Goal: Task Accomplishment & Management: Complete application form

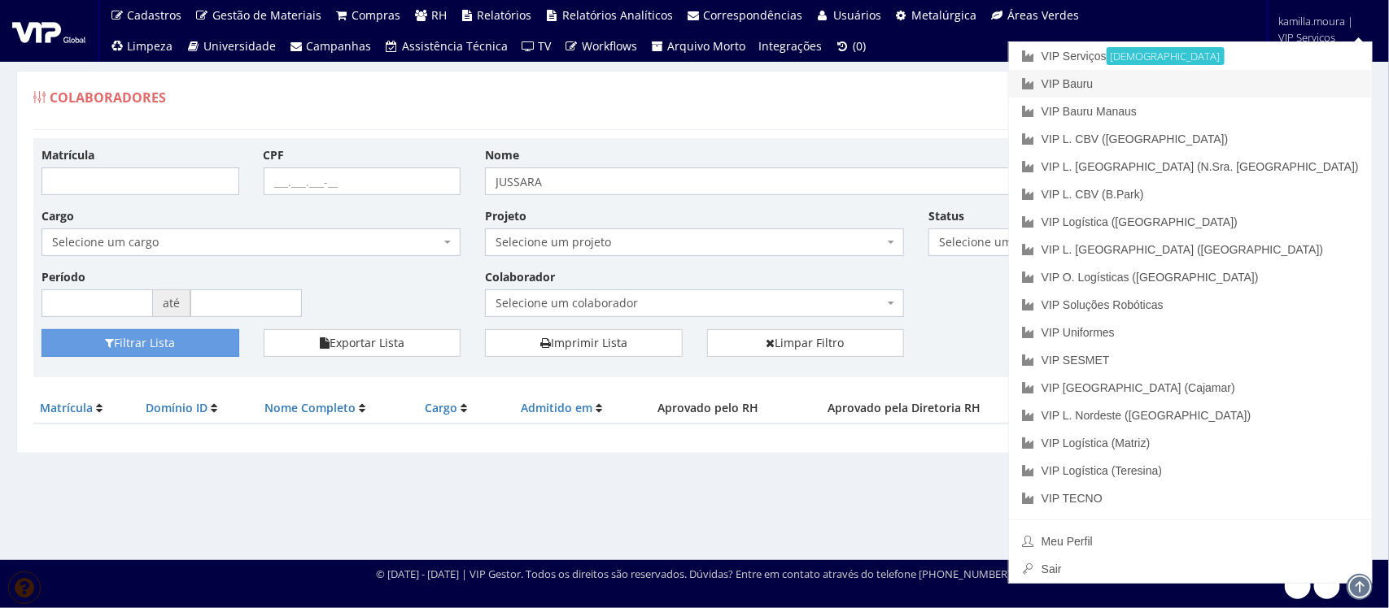
click at [1208, 85] on link "VIP Bauru" at bounding box center [1190, 84] width 363 height 28
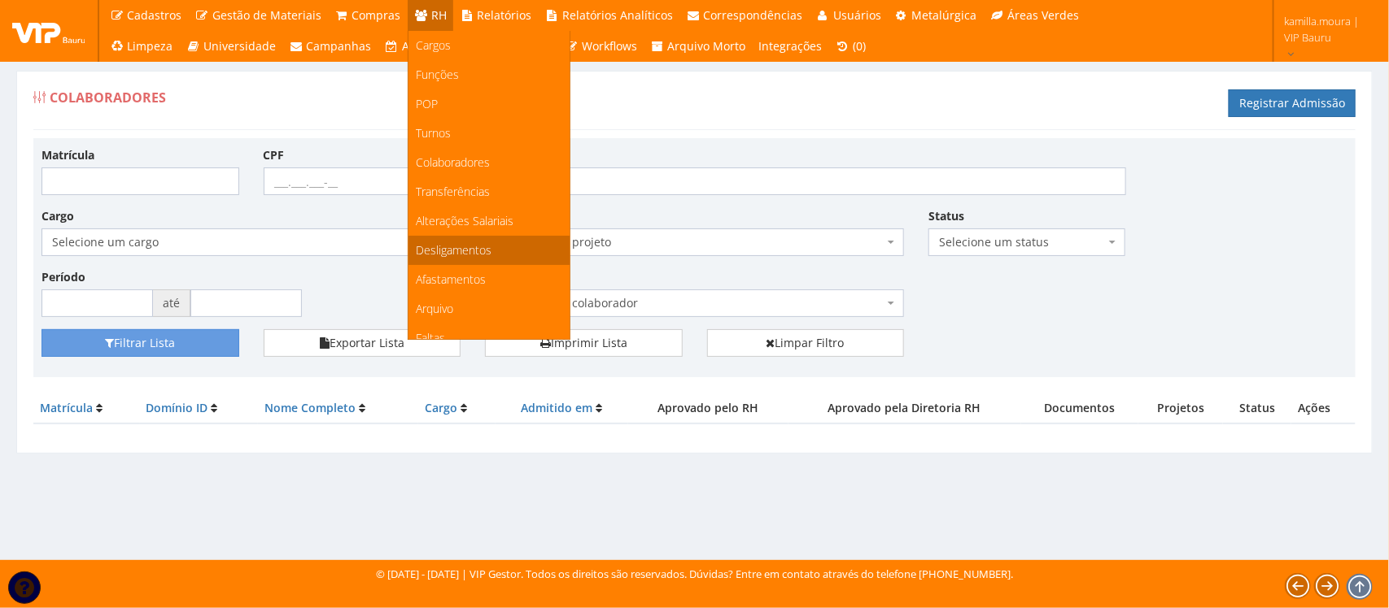
click at [460, 249] on span "Desligamentos" at bounding box center [455, 249] width 76 height 15
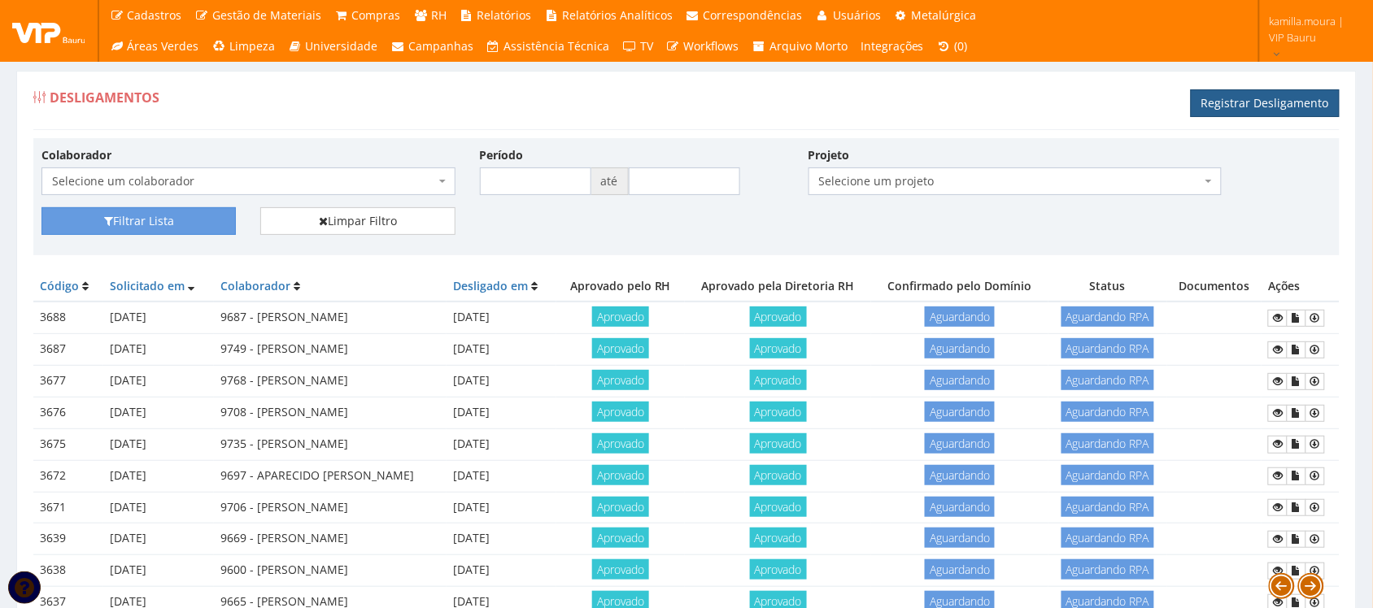
click at [1239, 92] on link "Registrar Desligamento" at bounding box center [1265, 103] width 149 height 28
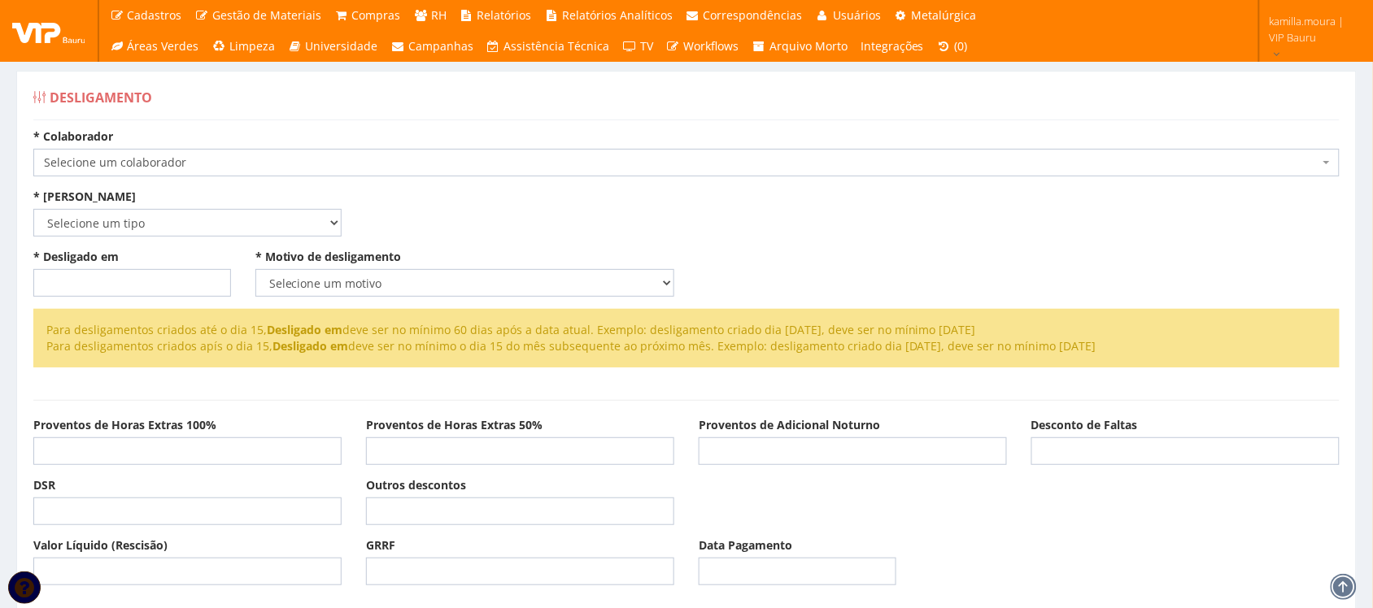
click at [485, 152] on span "Selecione um colaborador" at bounding box center [686, 163] width 1306 height 28
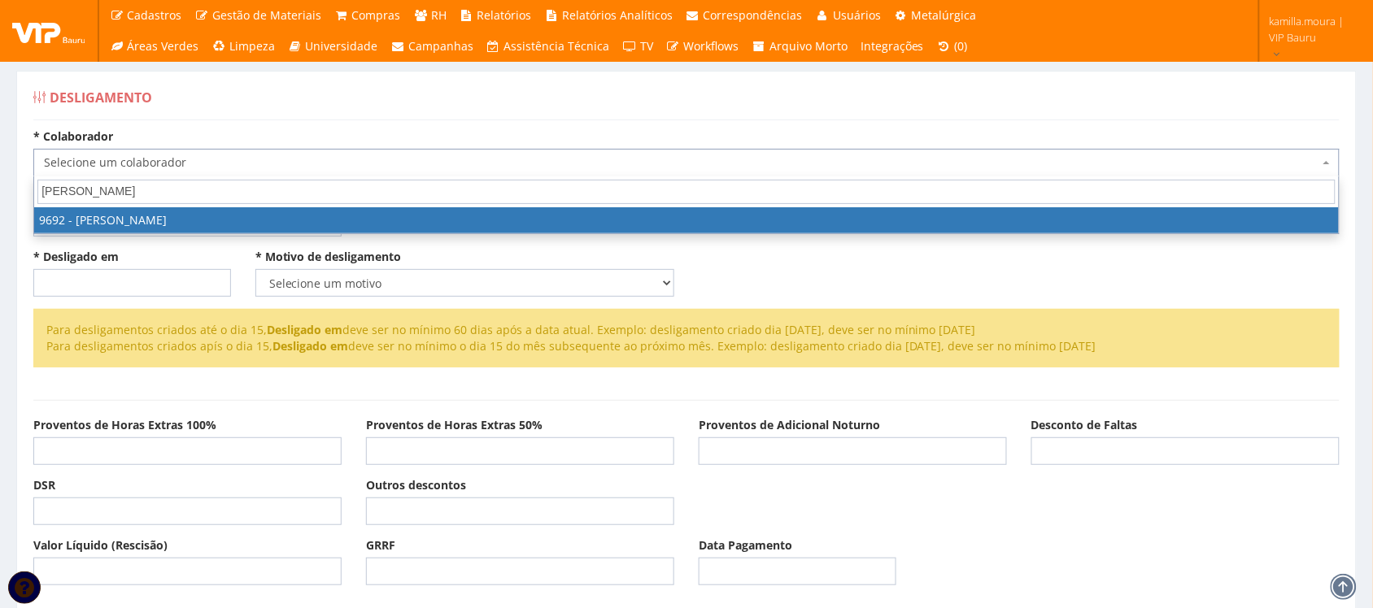
type input "jose ade"
select select "3943"
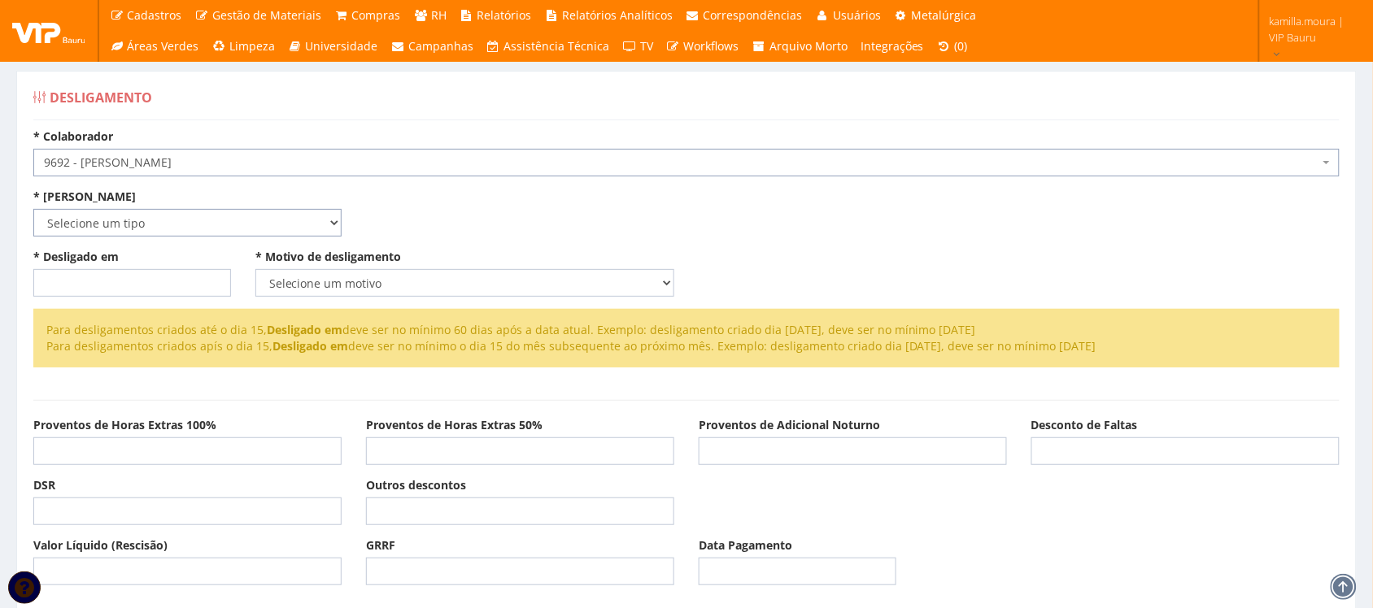
click at [324, 225] on select "Selecione um tipo Indenizado Trabalhando" at bounding box center [187, 223] width 308 height 28
select select "indenizado"
click at [33, 209] on select "Selecione um tipo Indenizado Trabalhando" at bounding box center [187, 223] width 308 height 28
click at [173, 282] on input "* Desligado em" at bounding box center [132, 283] width 198 height 28
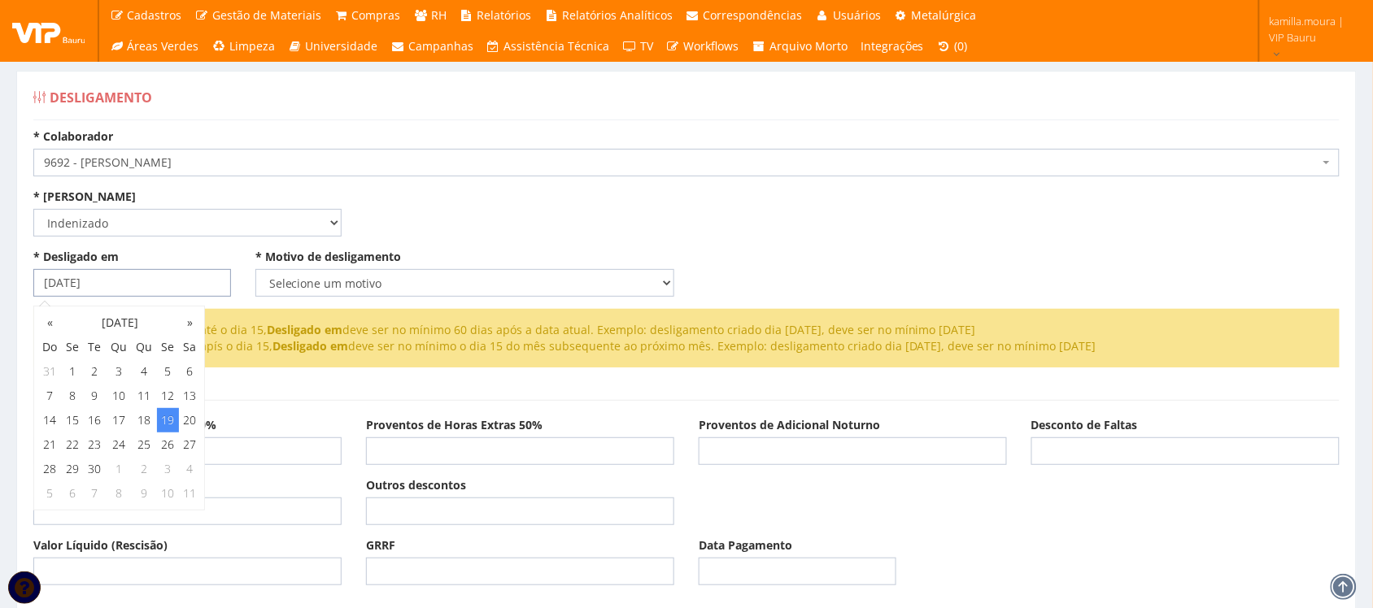
type input "[DATE]"
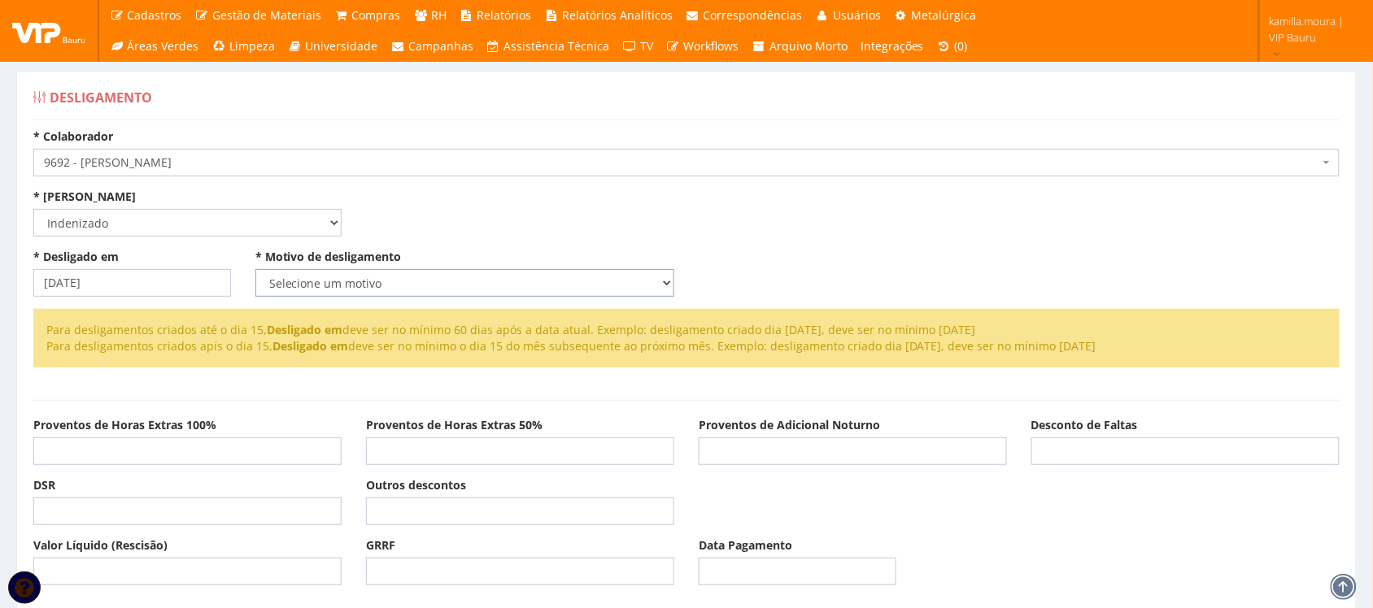
click at [391, 277] on select "Selecione um motivo Com Justa Causa Sem Justa Causa Pedido de Demissão Término …" at bounding box center [464, 283] width 419 height 28
select select "termino_contrato"
click at [255, 269] on select "Selecione um motivo Com Justa Causa Sem Justa Causa Pedido de Demissão Término …" at bounding box center [464, 283] width 419 height 28
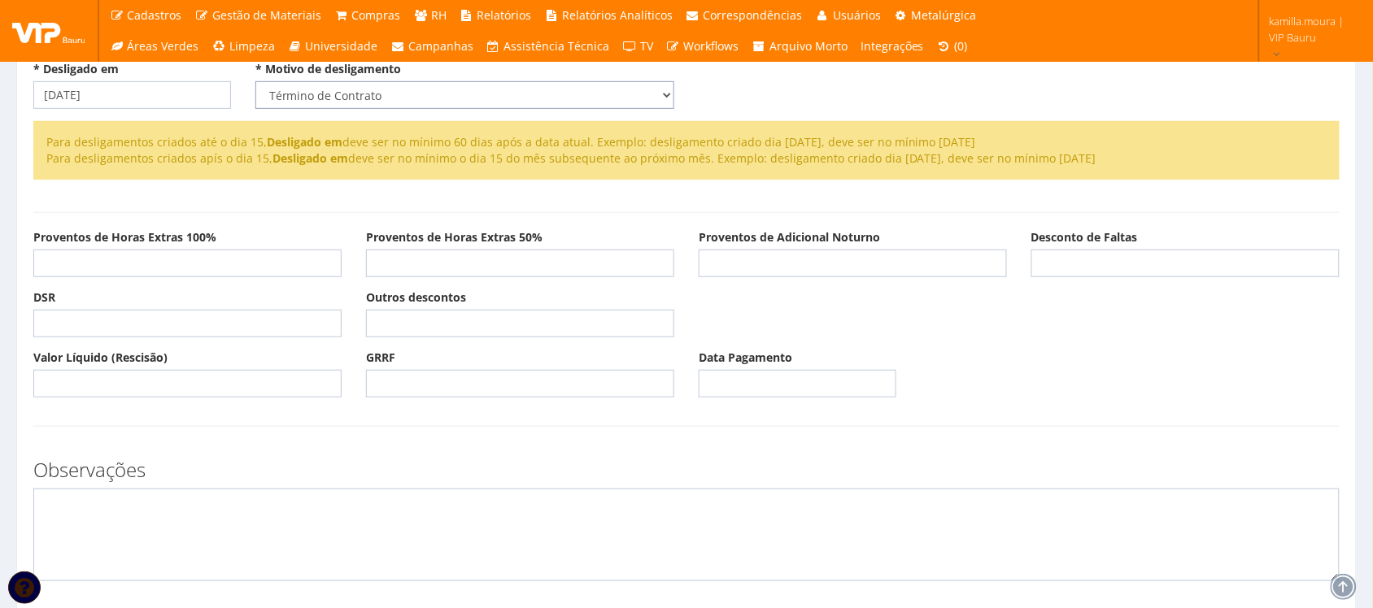
scroll to position [442, 0]
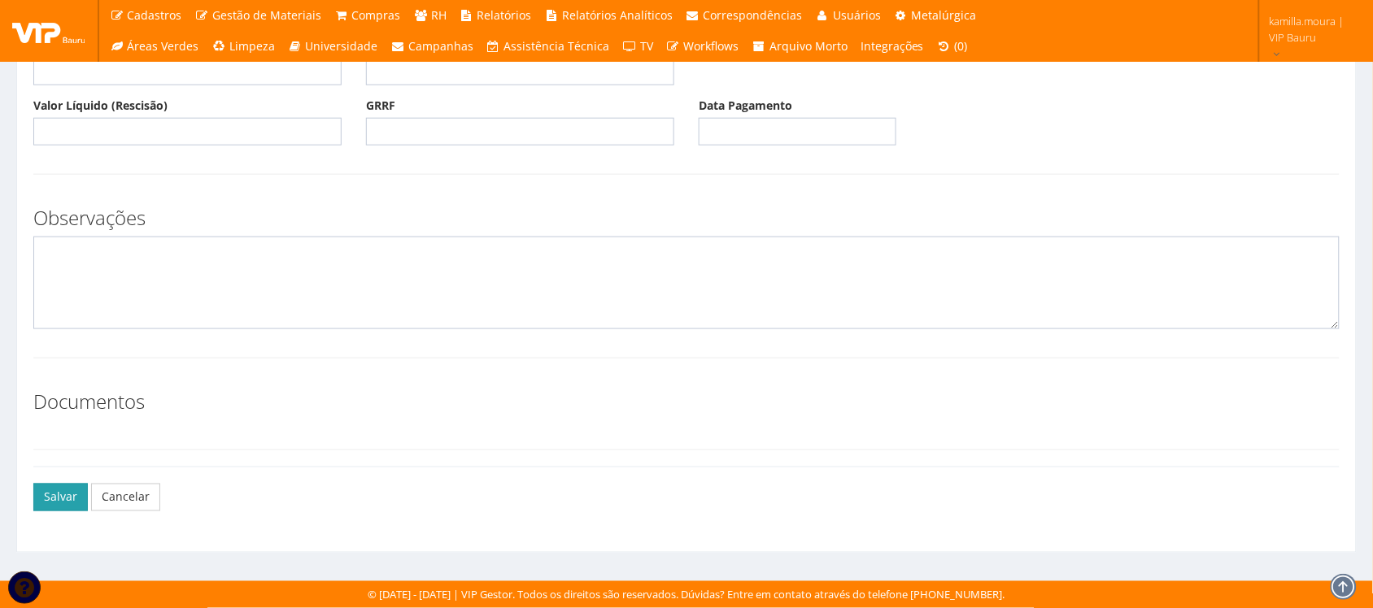
click at [75, 497] on button "Salvar" at bounding box center [60, 498] width 55 height 28
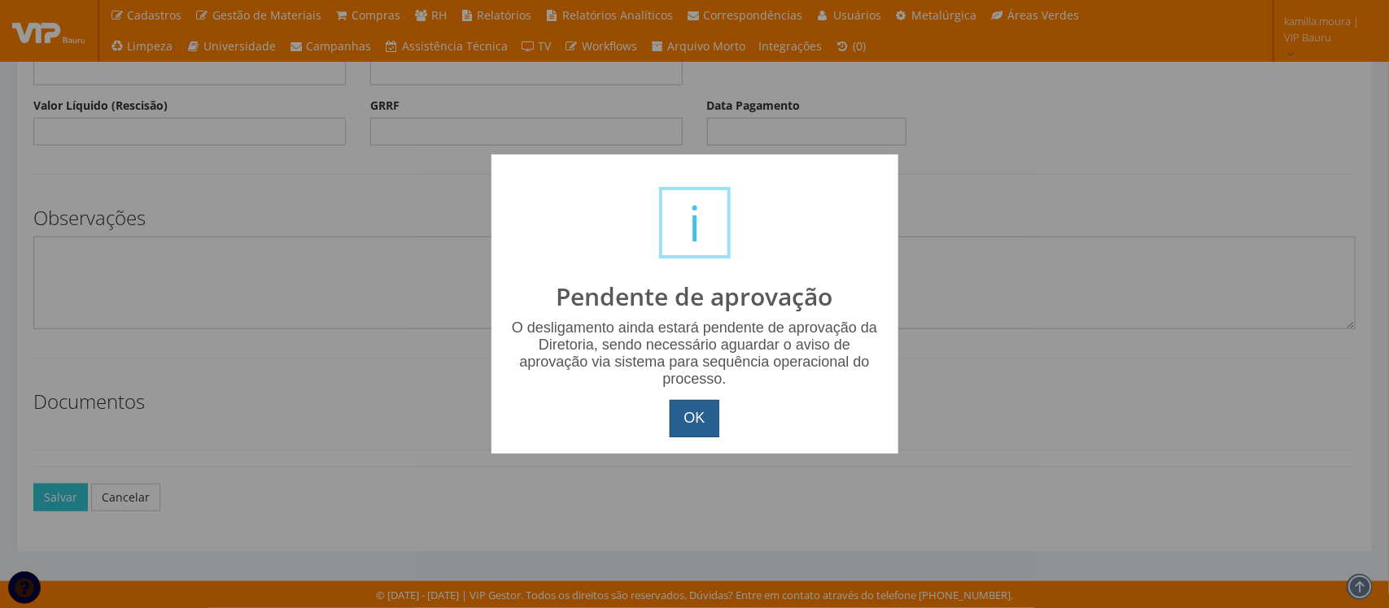
click at [686, 408] on button "OK" at bounding box center [693, 418] width 49 height 37
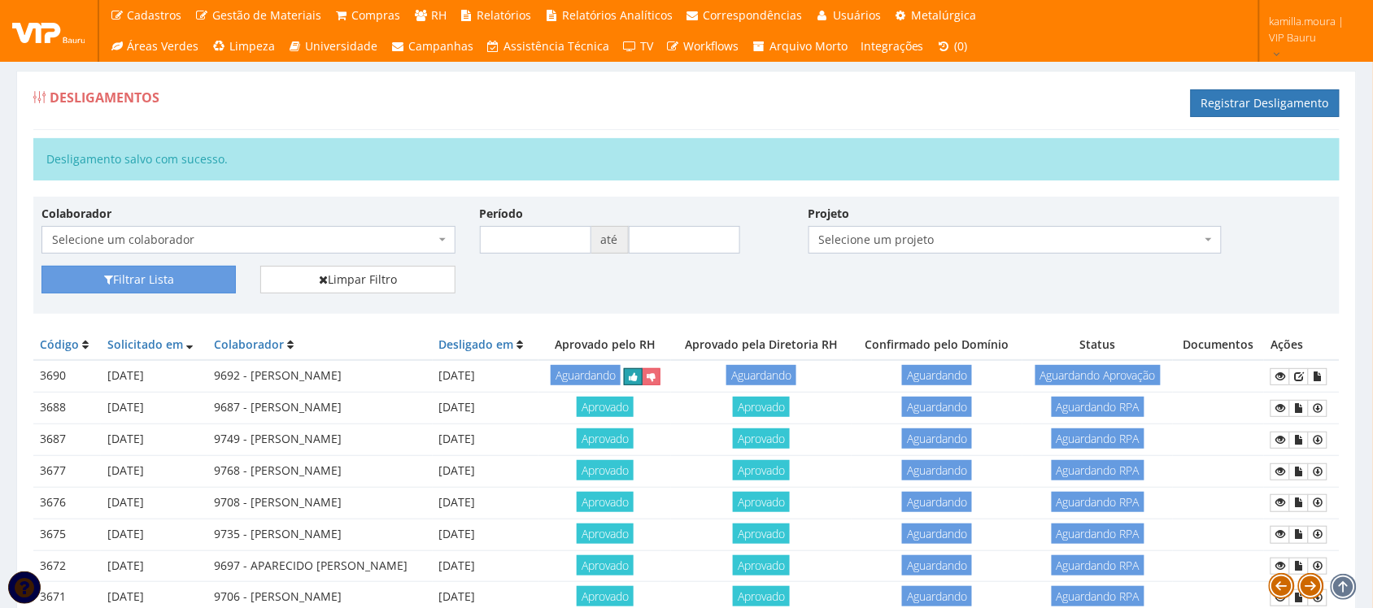
drag, startPoint x: 676, startPoint y: 372, endPoint x: 744, endPoint y: 84, distance: 296.0
click at [638, 372] on icon "submit" at bounding box center [633, 377] width 9 height 11
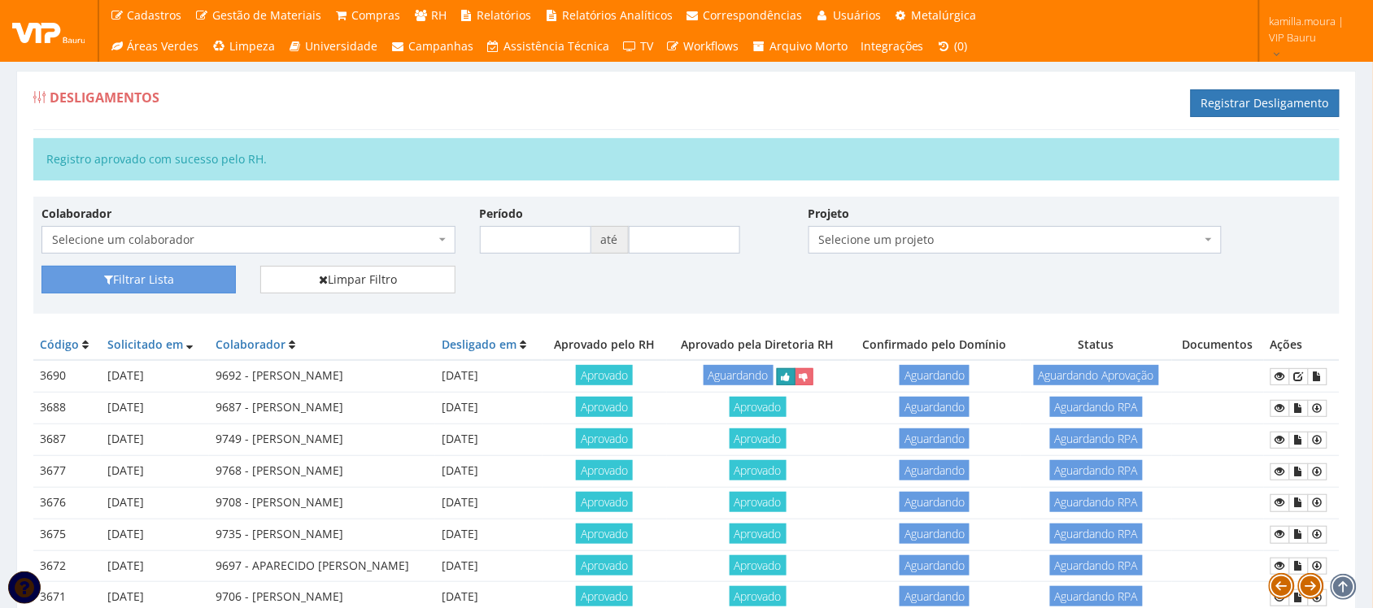
click at [796, 381] on button "submit" at bounding box center [786, 377] width 19 height 17
